Goal: Task Accomplishment & Management: Complete application form

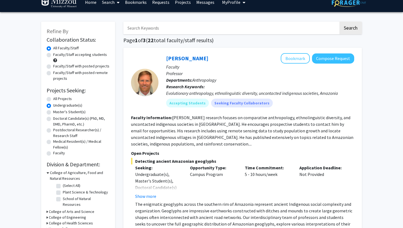
scroll to position [18, 0]
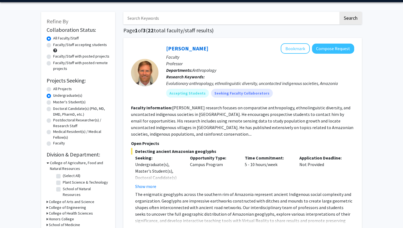
click at [53, 44] on label "Faculty/Staff accepting students" at bounding box center [80, 45] width 54 height 6
click at [53, 44] on input "Faculty/Staff accepting students" at bounding box center [55, 44] width 4 height 4
radio input "true"
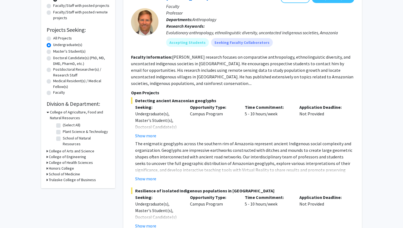
scroll to position [69, 0]
click at [48, 154] on div "College of Engineering" at bounding box center [78, 157] width 63 height 6
click at [47, 154] on icon at bounding box center [47, 157] width 1 height 6
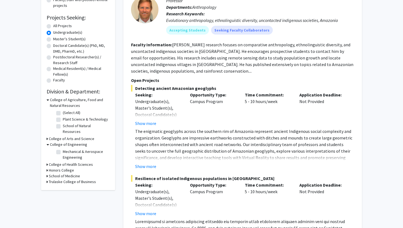
scroll to position [83, 0]
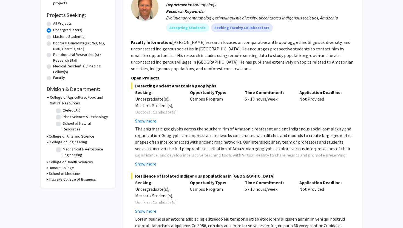
click at [53, 37] on label "Master's Student(s)" at bounding box center [69, 37] width 32 height 6
click at [53, 37] on input "Master's Student(s)" at bounding box center [55, 36] width 4 height 4
radio input "true"
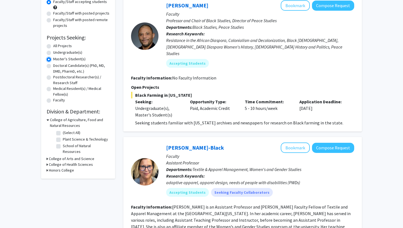
scroll to position [60, 0]
click at [53, 52] on label "Undergraduate(s)" at bounding box center [67, 53] width 29 height 6
click at [53, 52] on input "Undergraduate(s)" at bounding box center [55, 52] width 4 height 4
radio input "true"
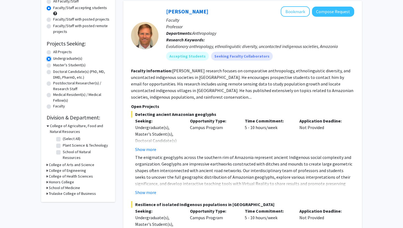
scroll to position [74, 0]
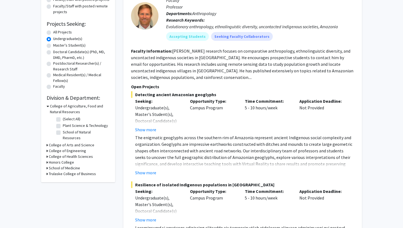
click at [47, 142] on icon at bounding box center [47, 145] width 1 height 6
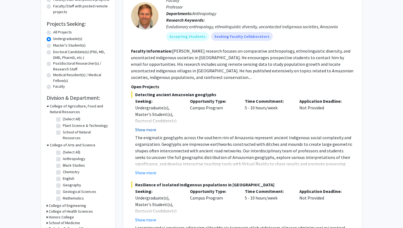
click at [146, 130] on button "Show more" at bounding box center [145, 130] width 21 height 7
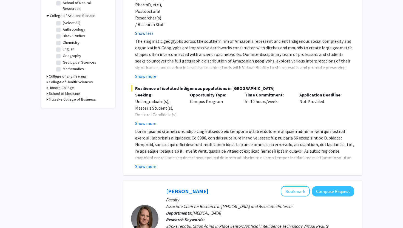
scroll to position [206, 0]
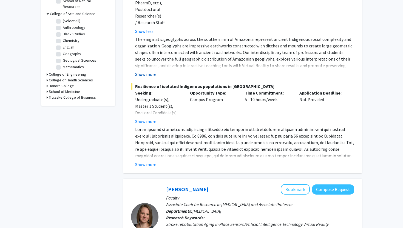
click at [145, 71] on button "Show more" at bounding box center [145, 74] width 21 height 7
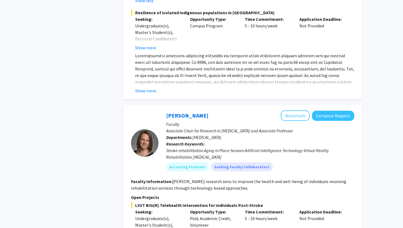
scroll to position [326, 0]
click at [145, 87] on button "Show more" at bounding box center [145, 90] width 21 height 7
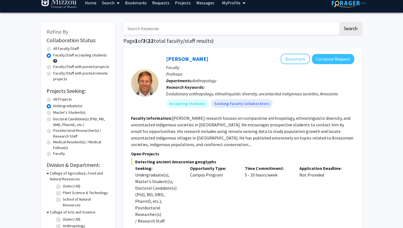
scroll to position [0, 0]
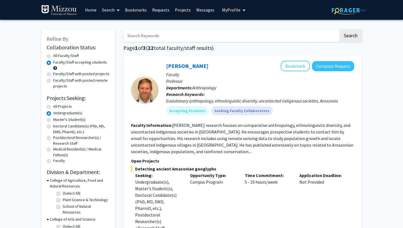
click at [208, 37] on input "Search Keywords" at bounding box center [230, 35] width 215 height 13
type input "[PERSON_NAME]"
click at [340, 29] on button "Search" at bounding box center [351, 35] width 23 height 13
radio input "true"
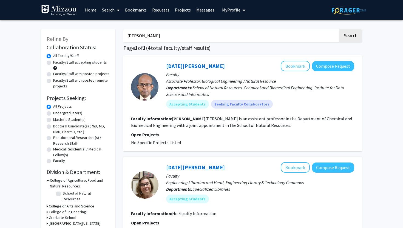
drag, startPoint x: 162, startPoint y: 38, endPoint x: 128, endPoint y: 38, distance: 34.9
click at [128, 38] on input "[PERSON_NAME]" at bounding box center [230, 35] width 215 height 13
click at [340, 29] on button "Search" at bounding box center [351, 35] width 23 height 13
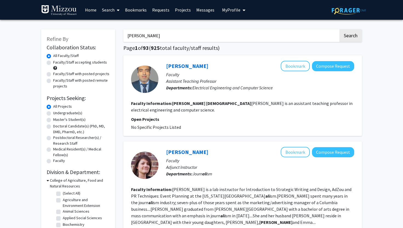
drag, startPoint x: 176, startPoint y: 38, endPoint x: 100, endPoint y: 39, distance: 76.3
drag, startPoint x: 151, startPoint y: 38, endPoint x: 108, endPoint y: 38, distance: 43.4
type input "prasad"
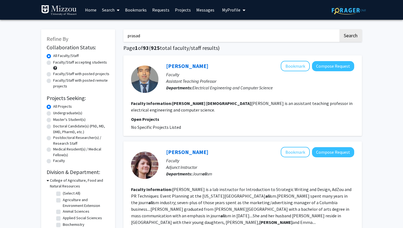
click at [340, 29] on button "Search" at bounding box center [351, 35] width 23 height 13
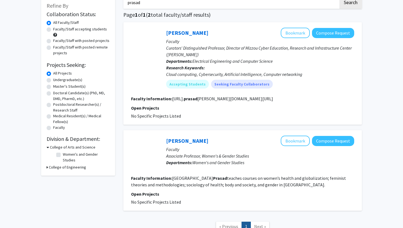
scroll to position [24, 0]
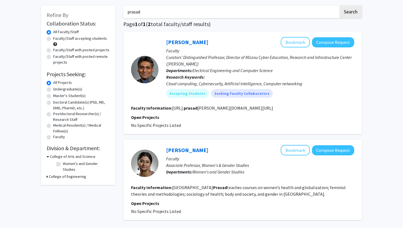
click at [53, 39] on label "Faculty/Staff accepting students" at bounding box center [80, 39] width 54 height 6
click at [53, 39] on input "Faculty/Staff accepting students" at bounding box center [55, 38] width 4 height 4
radio input "true"
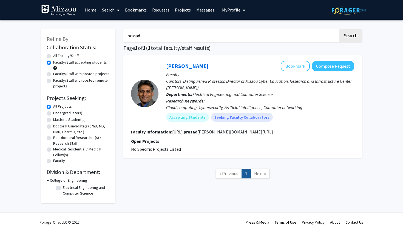
drag, startPoint x: 167, startPoint y: 33, endPoint x: 121, endPoint y: 33, distance: 45.3
click at [121, 33] on div "prasad Search Page 1 of 1 ( 1 total faculty/staff results) [PERSON_NAME] Bookma…" at bounding box center [242, 113] width 247 height 179
click at [340, 29] on button "Search" at bounding box center [351, 35] width 23 height 13
radio input "true"
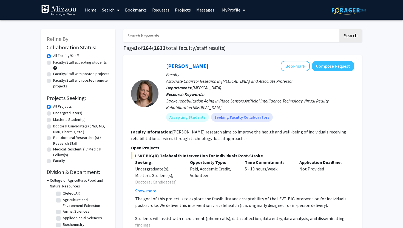
click at [53, 120] on label "Master's Student(s)" at bounding box center [69, 120] width 32 height 6
click at [53, 120] on input "Master's Student(s)" at bounding box center [55, 119] width 4 height 4
radio input "true"
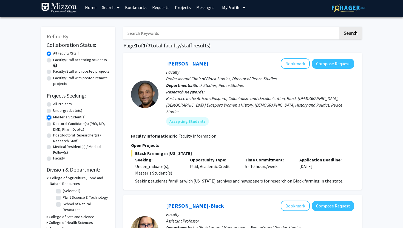
scroll to position [2, 0]
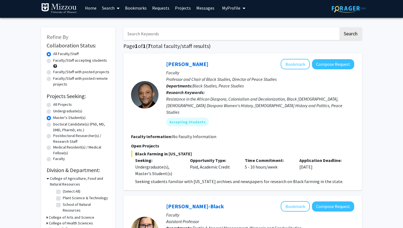
click at [49, 64] on div "Faculty/Staff accepting students" at bounding box center [78, 64] width 63 height 12
click at [53, 62] on label "Faculty/Staff accepting students" at bounding box center [80, 61] width 54 height 6
click at [53, 61] on input "Faculty/Staff accepting students" at bounding box center [55, 60] width 4 height 4
radio input "true"
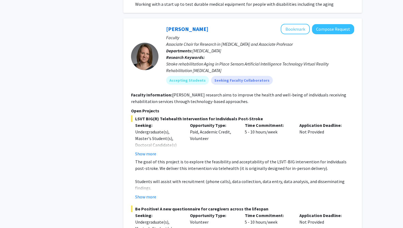
scroll to position [473, 0]
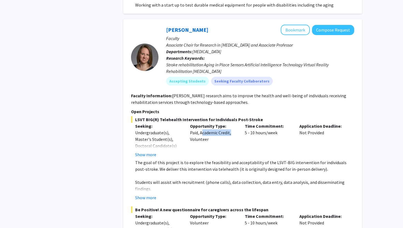
drag, startPoint x: 201, startPoint y: 121, endPoint x: 229, endPoint y: 122, distance: 28.3
click at [229, 123] on div "Opportunity Type: Paid, Academic Credit, Volunteer" at bounding box center [213, 140] width 55 height 35
click at [238, 125] on div "Opportunity Type: Paid, Academic Credit, Volunteer" at bounding box center [213, 140] width 55 height 35
drag, startPoint x: 246, startPoint y: 120, endPoint x: 283, endPoint y: 121, distance: 37.6
click at [283, 123] on div "Time Commitment: 5 - 10 hours/week" at bounding box center [268, 140] width 55 height 35
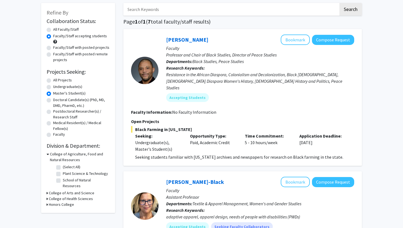
scroll to position [26, 0]
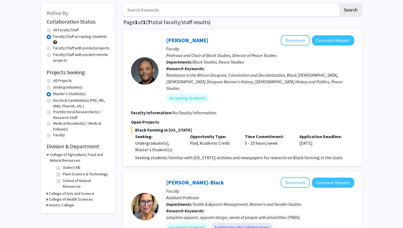
click at [53, 82] on label "All Projects" at bounding box center [62, 81] width 19 height 6
click at [53, 82] on input "All Projects" at bounding box center [55, 80] width 4 height 4
radio input "true"
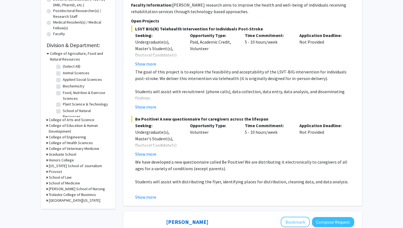
scroll to position [128, 0]
click at [147, 106] on button "Show more" at bounding box center [145, 106] width 21 height 7
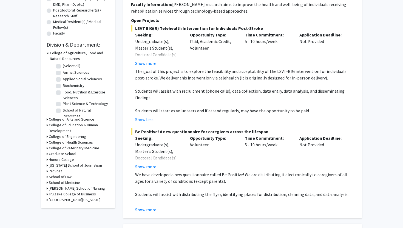
scroll to position [132, 0]
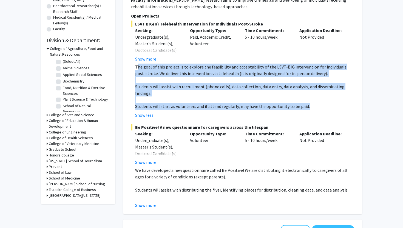
drag, startPoint x: 136, startPoint y: 67, endPoint x: 308, endPoint y: 102, distance: 175.6
click at [309, 102] on div "The goal of this project is to explore the feasibility and acceptability of the…" at bounding box center [244, 87] width 219 height 46
copy div "he goal of this project is to explore the feasibility and acceptability of the …"
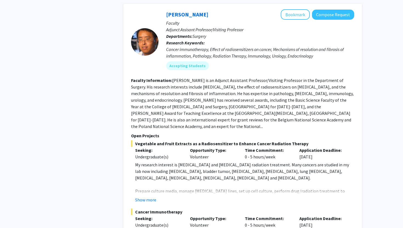
scroll to position [0, 0]
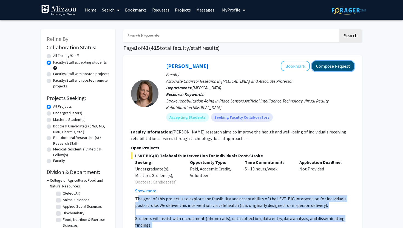
click at [334, 64] on button "Compose Request" at bounding box center [333, 66] width 42 height 10
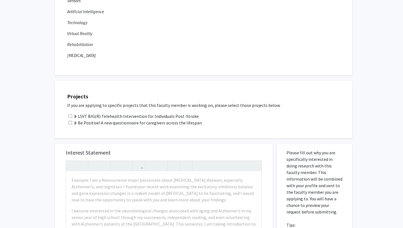
scroll to position [112, 0]
click at [70, 116] on input "checkbox" at bounding box center [71, 116] width 4 height 4
checkbox input "true"
click at [70, 122] on input "checkbox" at bounding box center [71, 122] width 4 height 4
checkbox input "true"
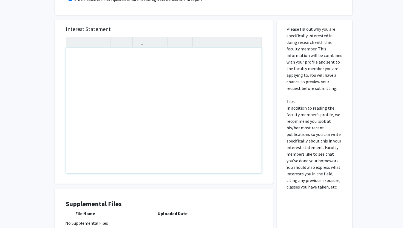
scroll to position [298, 0]
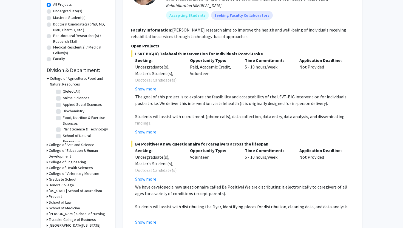
scroll to position [103, 0]
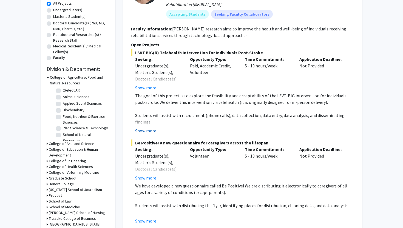
click at [148, 129] on button "Show more" at bounding box center [145, 131] width 21 height 7
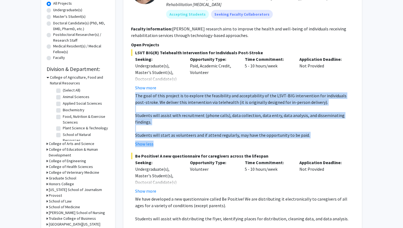
drag, startPoint x: 136, startPoint y: 94, endPoint x: 172, endPoint y: 135, distance: 54.0
click at [172, 135] on fg-read-more "The goal of this project is to explore the feasibility and acceptability of the…" at bounding box center [242, 119] width 223 height 55
copy fg-read-more "The goal of this project is to explore the feasibility and acceptability of the…"
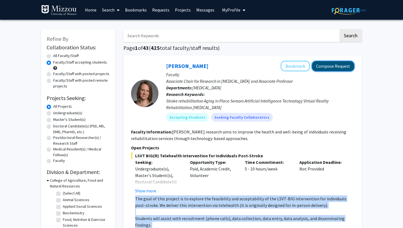
click at [330, 68] on button "Compose Request" at bounding box center [333, 66] width 42 height 10
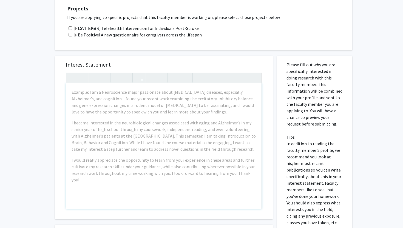
scroll to position [202, 0]
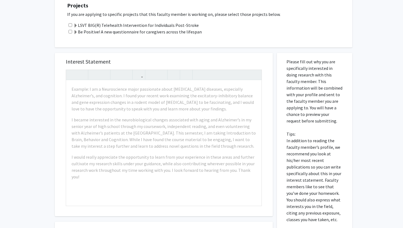
click at [70, 26] on input "checkbox" at bounding box center [71, 25] width 4 height 4
checkbox input "true"
click at [70, 30] on input "checkbox" at bounding box center [71, 32] width 4 height 4
checkbox input "true"
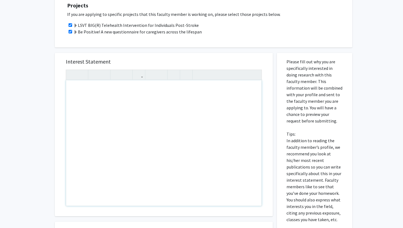
paste div "Note to users with screen readers: Please press Alt+0 or Option+0 to deactivate…"
type textarea "<l>I do sita consectetu ad elitsed doei tempori utlaboree dol magnaaliqua eni a…"
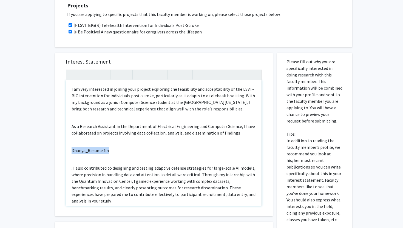
drag, startPoint x: 119, startPoint y: 148, endPoint x: 67, endPoint y: 147, distance: 51.9
click at [67, 147] on div "I am very interested in joining your project exploring the feasibility and acce…" at bounding box center [164, 143] width 196 height 126
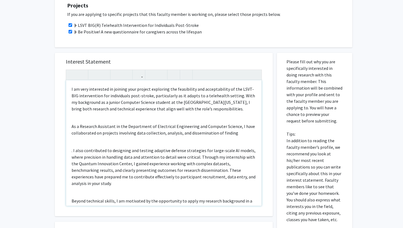
click at [72, 152] on p ". I also contributed to designing and testing adaptive defense strategies for l…" at bounding box center [164, 167] width 185 height 40
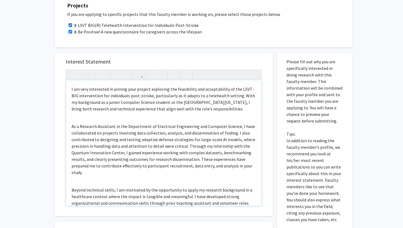
click at [72, 190] on p "Beyond technical skills, I am motivated by the opportunity to apply my research…" at bounding box center [164, 197] width 185 height 20
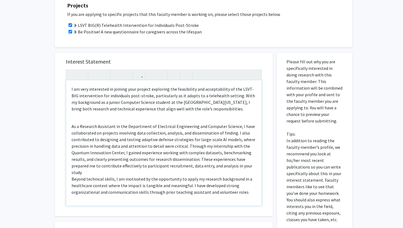
click at [71, 128] on div "I am very interested in joining your project exploring the feasibility and acce…" at bounding box center [164, 143] width 196 height 126
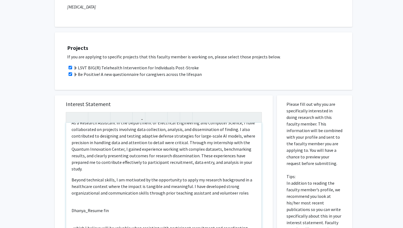
scroll to position [54, 0]
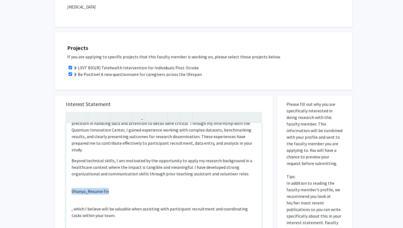
drag, startPoint x: 119, startPoint y: 192, endPoint x: 70, endPoint y: 191, distance: 48.6
click at [70, 191] on div "I am very interested in joining your project exploring the feasibility and acce…" at bounding box center [164, 186] width 196 height 126
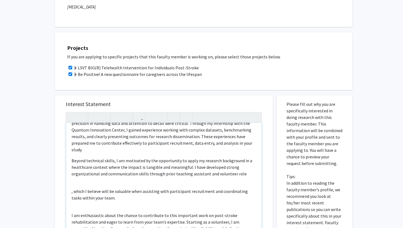
click at [71, 192] on div "I am very interested in joining your project exploring the feasibility and acce…" at bounding box center [164, 186] width 196 height 126
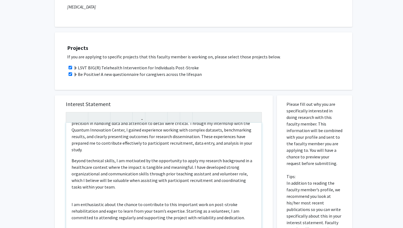
click at [72, 160] on span "Beyond technical skills, I am motivated by the opportunity to apply my research…" at bounding box center [162, 167] width 181 height 19
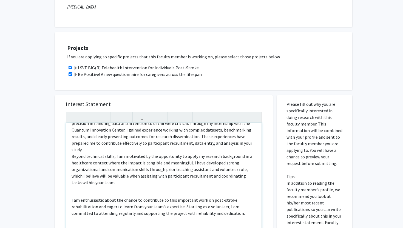
click at [71, 203] on div "I am very interested in joining your project exploring the feasibility and acce…" at bounding box center [164, 186] width 196 height 126
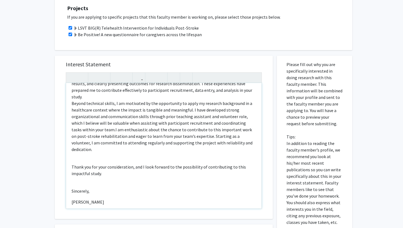
scroll to position [207, 0]
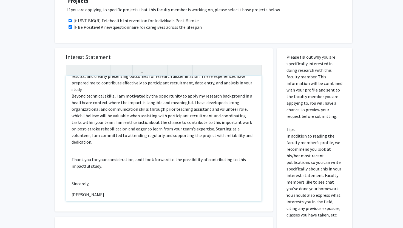
click at [72, 156] on p "Thank you for your consideration, and I look forward to the possibility of cont…" at bounding box center [164, 162] width 185 height 13
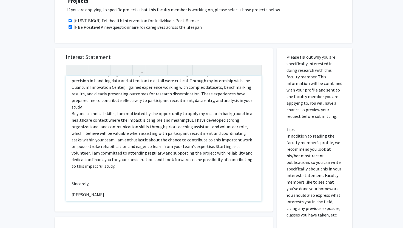
scroll to position [57, 0]
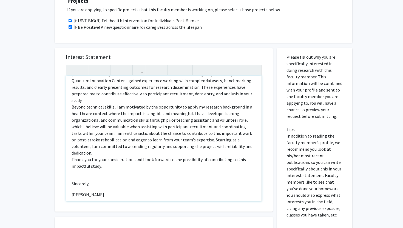
click at [72, 181] on p "Sincerely," at bounding box center [164, 184] width 185 height 7
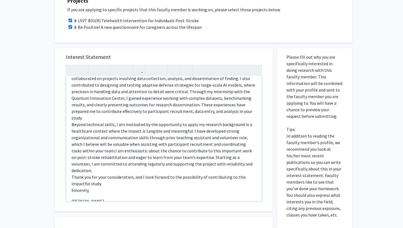
scroll to position [46, 0]
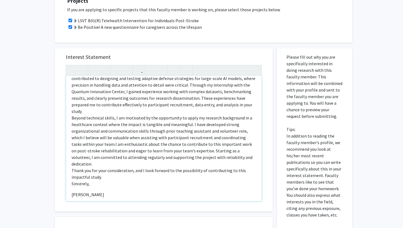
click at [73, 192] on p "[PERSON_NAME]" at bounding box center [164, 195] width 185 height 7
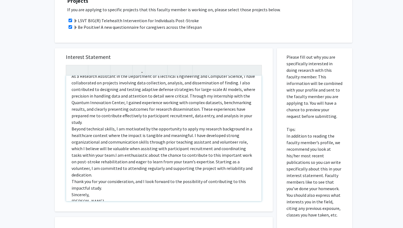
scroll to position [41, 0]
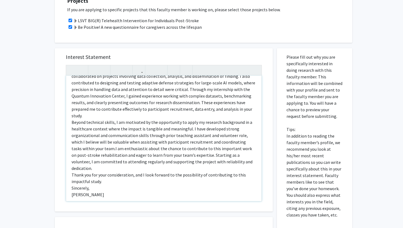
click at [107, 178] on p "I am very interested in joining your project exploring the feasibility and acce…" at bounding box center [164, 119] width 185 height 158
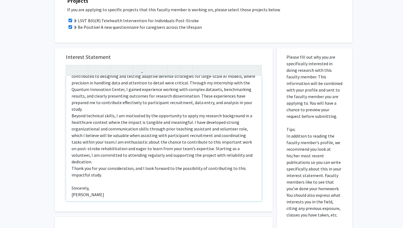
click at [221, 155] on p "I am very interested in joining your project exploring the feasibility and acce…" at bounding box center [164, 115] width 185 height 165
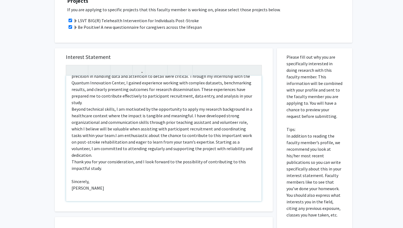
type textarea "<l>I do sita consectetu ad elitsed doei tempori utlaboree dol magnaaliqua eni a…"
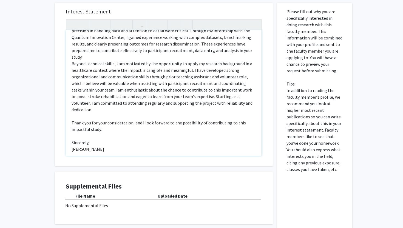
scroll to position [298, 0]
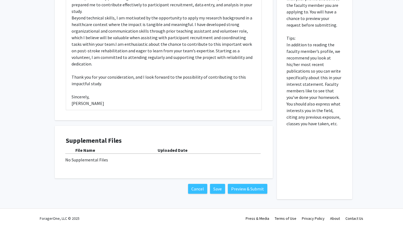
click at [89, 163] on div "No Supplemental Files" at bounding box center [163, 160] width 197 height 7
click at [178, 156] on div "File Name Uploaded Date No Supplemental Files" at bounding box center [164, 155] width 196 height 16
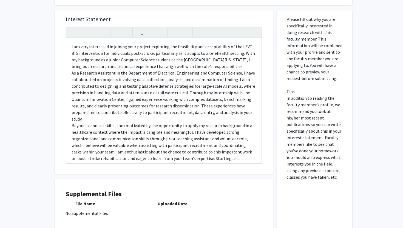
scroll to position [14, 0]
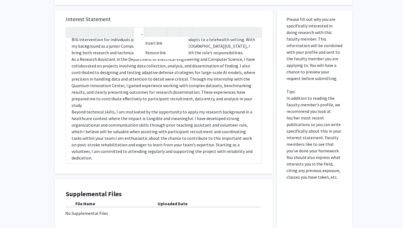
click at [141, 32] on icon "button" at bounding box center [139, 32] width 5 height 9
click at [133, 45] on p "I am very interested in joining your project exploring the feasibility and acce…" at bounding box center [164, 115] width 185 height 171
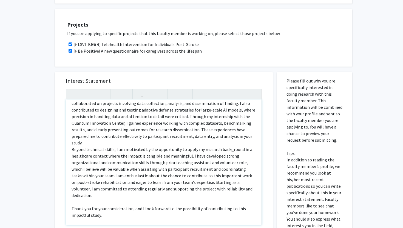
scroll to position [298, 0]
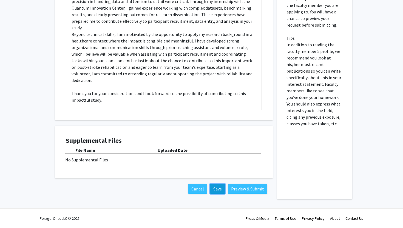
click at [220, 190] on button "Save" at bounding box center [217, 189] width 15 height 10
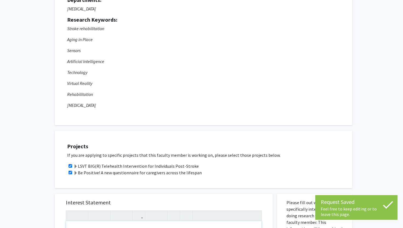
scroll to position [0, 0]
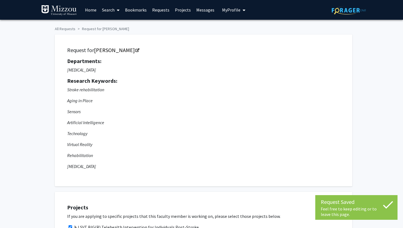
click at [227, 10] on span "My Profile" at bounding box center [231, 9] width 18 height 5
click at [242, 34] on span "View Profile" at bounding box center [256, 32] width 33 height 6
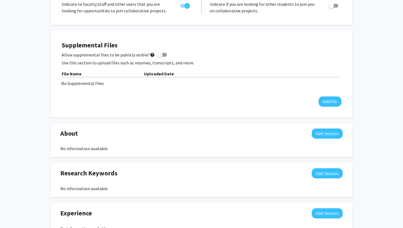
scroll to position [122, 0]
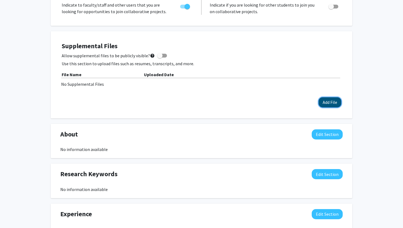
click at [333, 101] on button "Add File" at bounding box center [330, 102] width 23 height 10
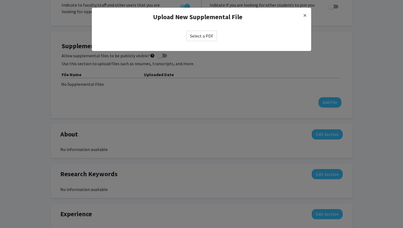
click at [204, 36] on label "Select a PDF" at bounding box center [202, 36] width 30 height 10
click at [0, 0] on input "Select a PDF" at bounding box center [0, 0] width 0 height 0
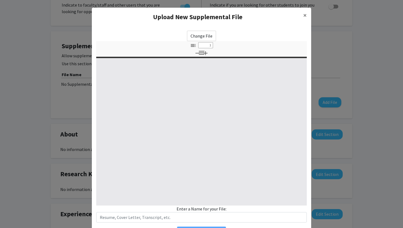
type input "0"
select select "custom"
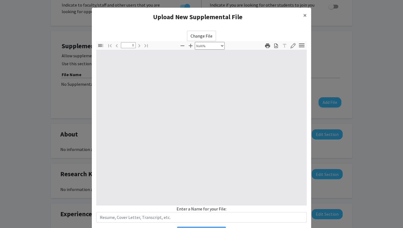
type input "1"
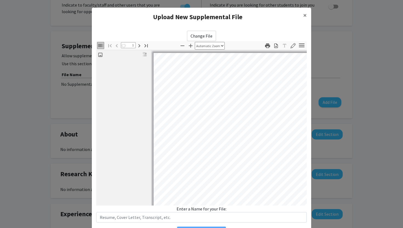
select select "auto"
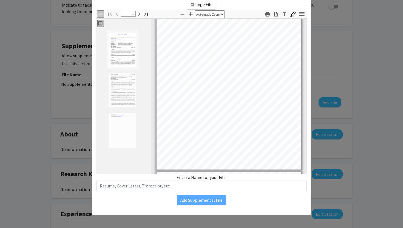
scroll to position [41, 0]
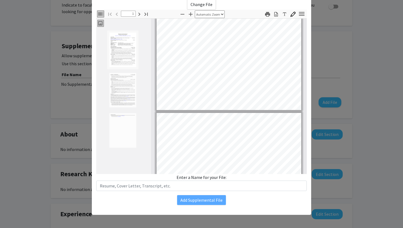
type input "2"
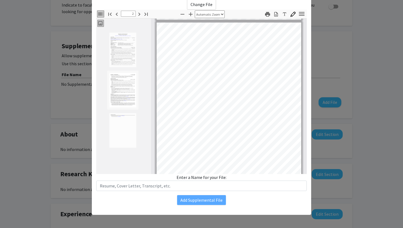
scroll to position [192, 0]
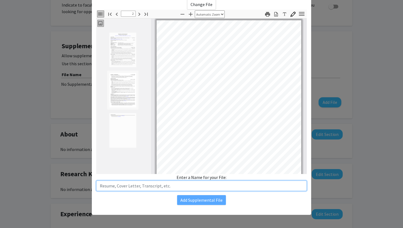
click at [170, 189] on input "text" at bounding box center [201, 186] width 211 height 10
type input "resume"
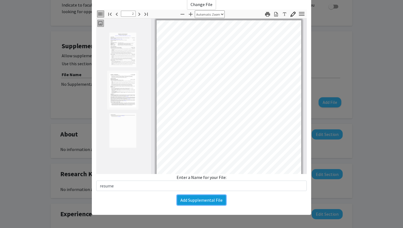
click at [199, 205] on button "Add Supplemental File" at bounding box center [201, 200] width 49 height 10
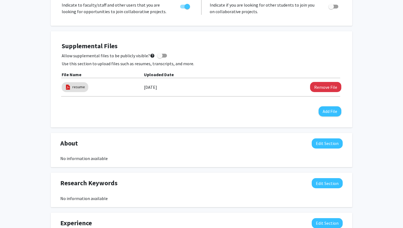
click at [161, 56] on span at bounding box center [162, 56] width 10 height 4
click at [160, 58] on input "Allow supplemental files to be publicly visible? help" at bounding box center [160, 58] width 0 height 0
checkbox input "true"
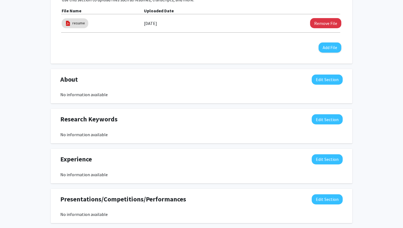
scroll to position [0, 0]
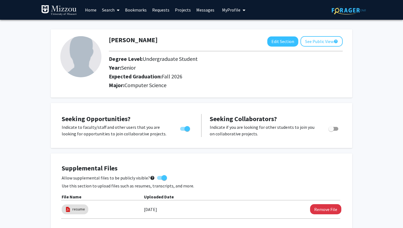
click at [205, 9] on link "Messages" at bounding box center [206, 9] width 24 height 19
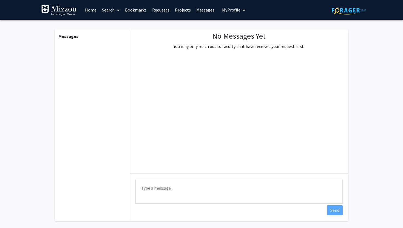
click at [172, 9] on link "Projects" at bounding box center [182, 9] width 21 height 19
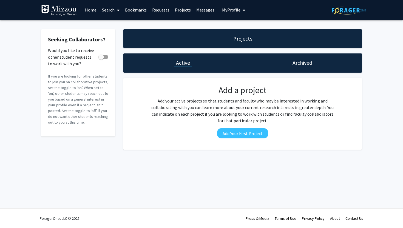
click at [161, 9] on link "Requests" at bounding box center [161, 9] width 23 height 19
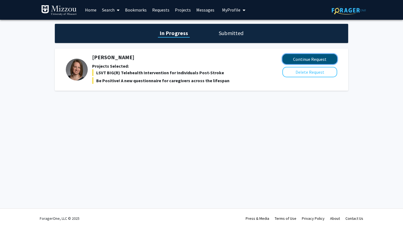
click at [290, 63] on button "Continue Request" at bounding box center [310, 59] width 55 height 10
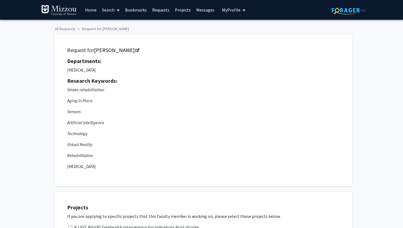
checkbox input "true"
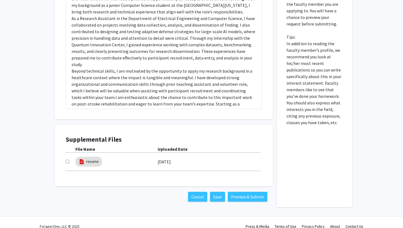
scroll to position [307, 0]
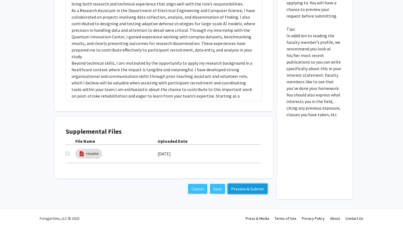
click at [238, 189] on button "Preview & Submit" at bounding box center [248, 189] width 40 height 10
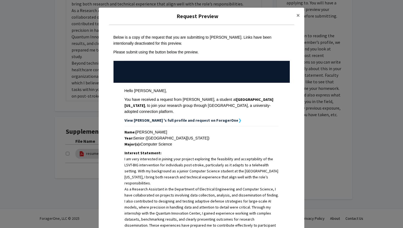
click at [93, 170] on div "Request Preview × Below is a copy of the request that you are submitting to [PE…" at bounding box center [201, 114] width 403 height 228
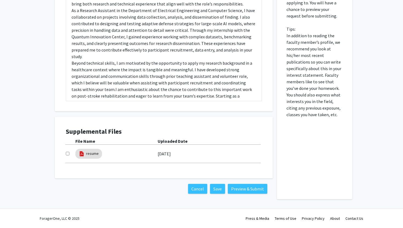
click at [67, 154] on input "checkbox" at bounding box center [68, 154] width 4 height 4
checkbox input "true"
click at [251, 188] on button "Preview & Submit" at bounding box center [248, 189] width 40 height 10
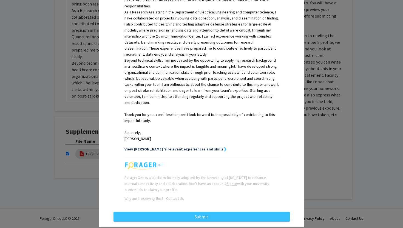
scroll to position [179, 0]
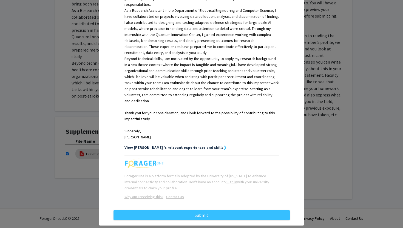
click at [194, 145] on strong "View [PERSON_NAME] 's relevant experiences and skills" at bounding box center [174, 147] width 99 height 5
click at [202, 145] on strong "View [PERSON_NAME] 's relevant experiences and skills" at bounding box center [174, 147] width 99 height 5
click at [191, 145] on strong "View [PERSON_NAME] 's relevant experiences and skills" at bounding box center [174, 147] width 99 height 5
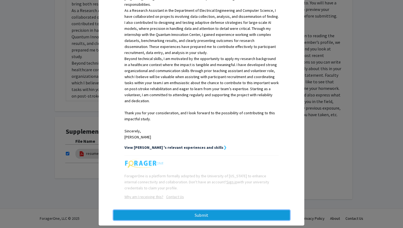
click at [187, 210] on button "Submit" at bounding box center [202, 215] width 176 height 10
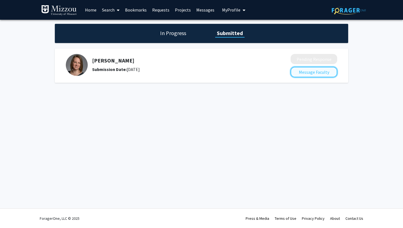
click at [311, 72] on button "Message Faculty" at bounding box center [314, 72] width 47 height 10
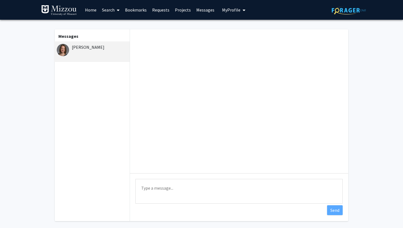
click at [151, 187] on textarea "Type a message" at bounding box center [239, 191] width 207 height 25
click at [212, 188] on textarea "Type a message" at bounding box center [239, 191] width 207 height 25
paste textarea "Dear [PERSON_NAME], I just wanted to let you know that I have applied for the r…"
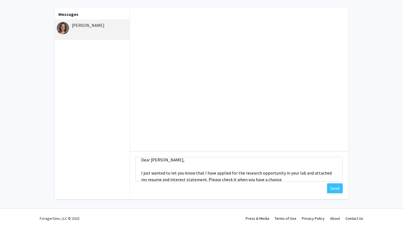
scroll to position [9, 0]
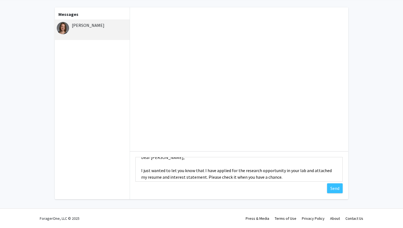
drag, startPoint x: 301, startPoint y: 172, endPoint x: 283, endPoint y: 172, distance: 18.1
click at [283, 172] on textarea "Dear [PERSON_NAME], I just wanted to let you know that I have applied for the r…" at bounding box center [239, 169] width 207 height 25
type textarea "Dear [PERSON_NAME], I just wanted to let you know that I have applied for the r…"
click at [332, 189] on button "Send" at bounding box center [335, 189] width 16 height 10
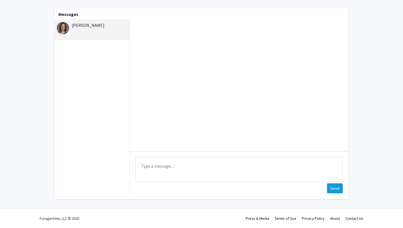
scroll to position [0, 0]
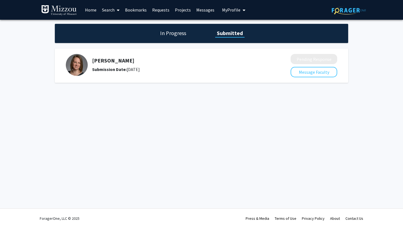
click at [170, 31] on h1 "In Progress" at bounding box center [173, 33] width 29 height 8
